Goal: Information Seeking & Learning: Learn about a topic

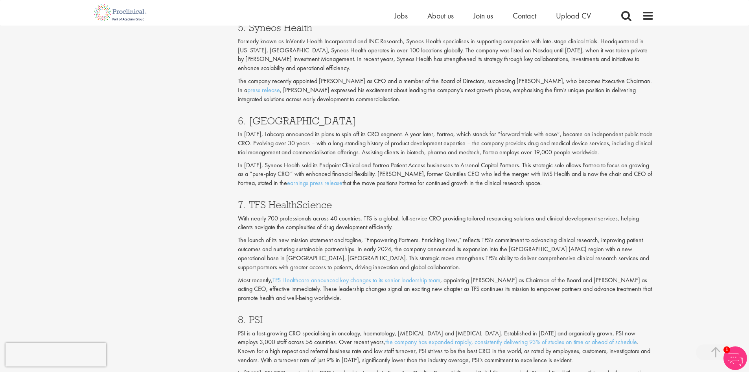
scroll to position [1612, 0]
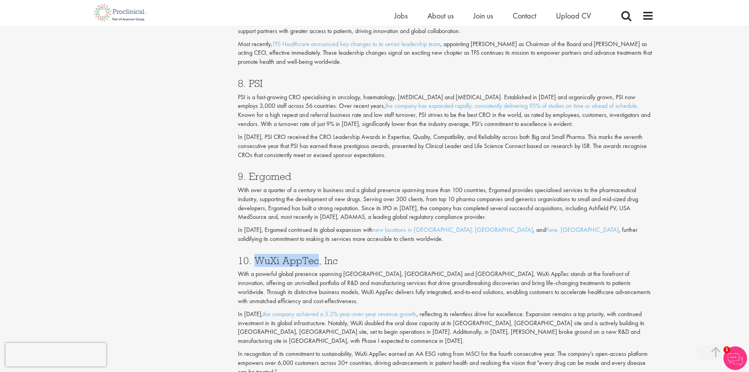
drag, startPoint x: 253, startPoint y: 258, endPoint x: 318, endPoint y: 265, distance: 65.3
click at [318, 265] on h3 "10. WuXi AppTec, Inc" at bounding box center [446, 260] width 416 height 10
copy h3 "WuXi AppTec"
click at [310, 179] on h3 "9. Ergomed" at bounding box center [446, 176] width 416 height 10
drag, startPoint x: 300, startPoint y: 177, endPoint x: 248, endPoint y: 178, distance: 52.7
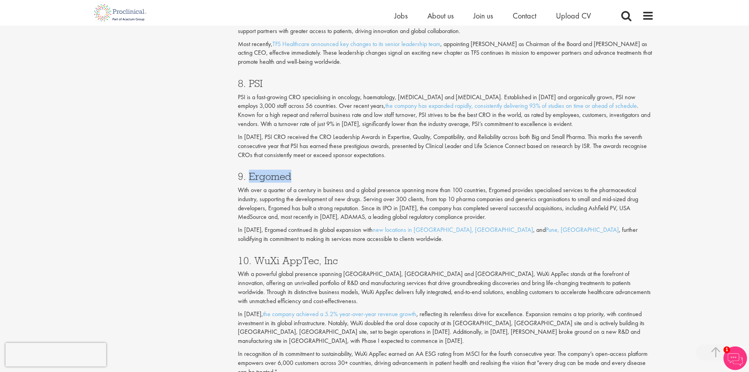
click at [248, 178] on h3 "9. Ergomed" at bounding box center [446, 176] width 416 height 10
copy h3 "Ergomed"
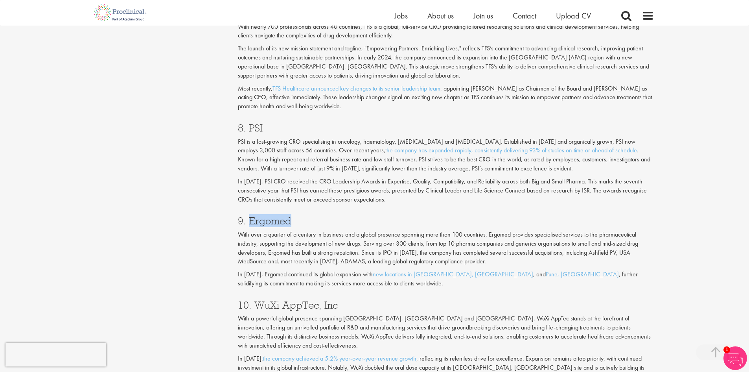
scroll to position [1494, 0]
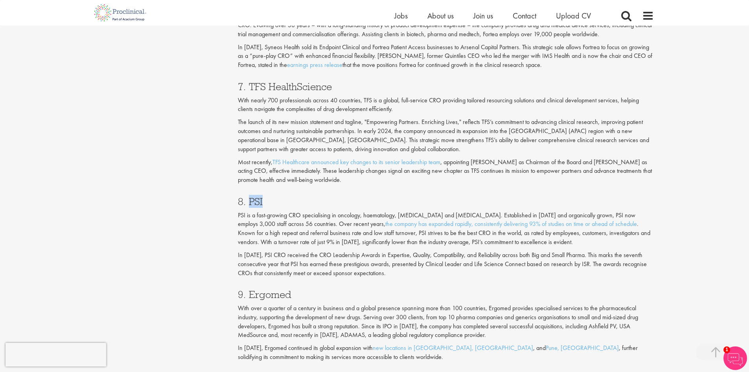
drag, startPoint x: 276, startPoint y: 201, endPoint x: 248, endPoint y: 203, distance: 27.6
click at [248, 203] on h3 "8. PSI" at bounding box center [446, 201] width 416 height 10
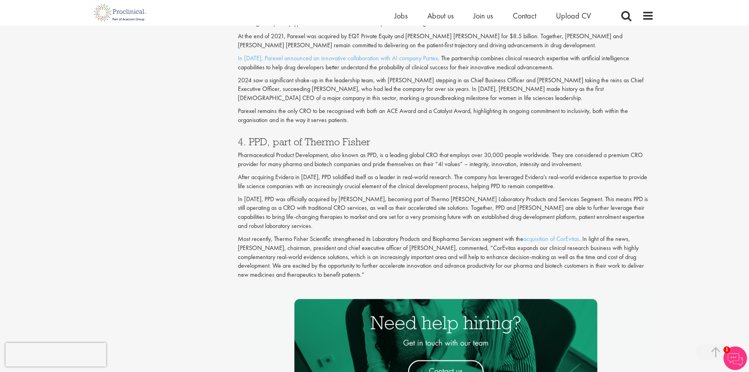
scroll to position [786, 0]
